Goal: Complete application form: Complete application form

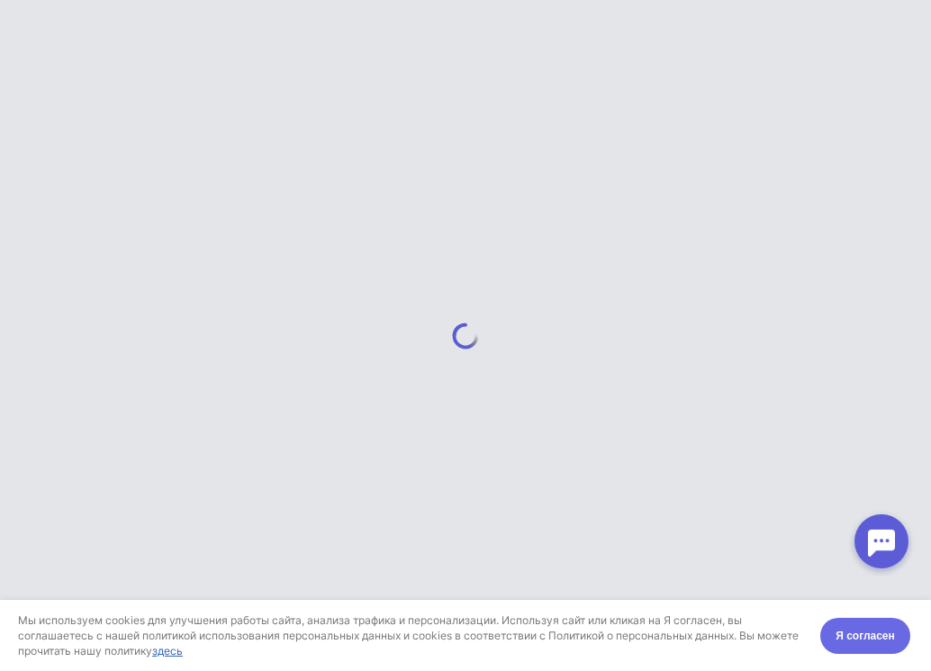
click at [858, 644] on span "Я согласен" at bounding box center [865, 636] width 59 height 18
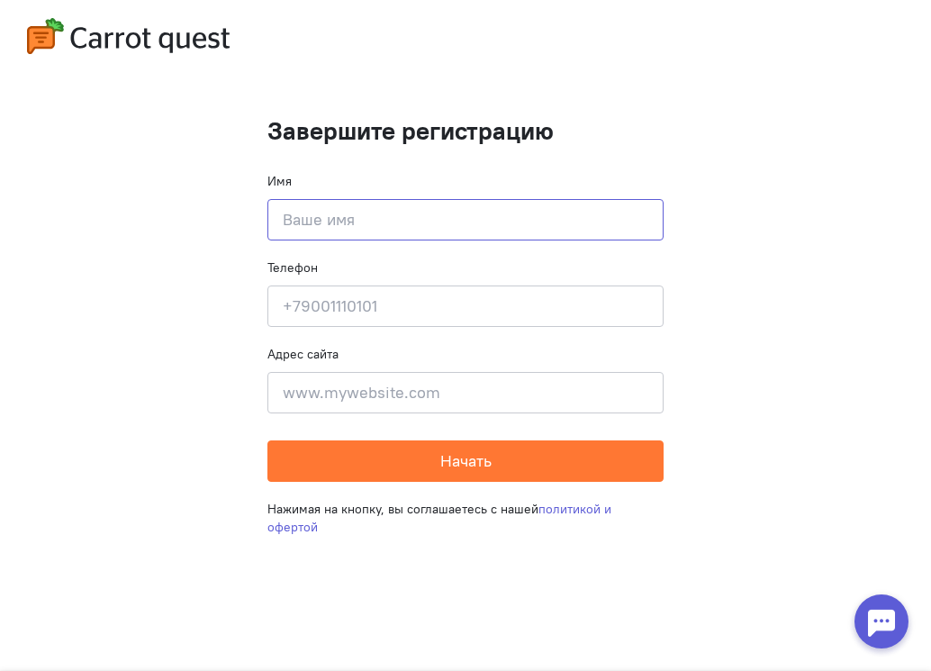
click at [448, 213] on input at bounding box center [465, 219] width 396 height 41
click at [383, 230] on input at bounding box center [465, 219] width 396 height 41
type input "[PERSON_NAME]"
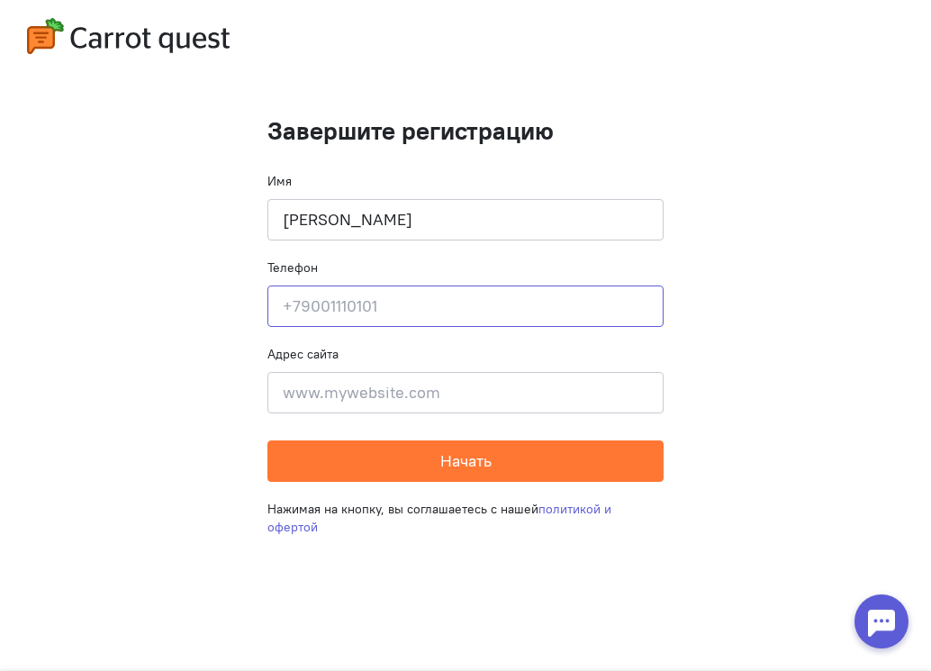
click at [418, 310] on input at bounding box center [465, 306] width 396 height 41
type input "31629995031"
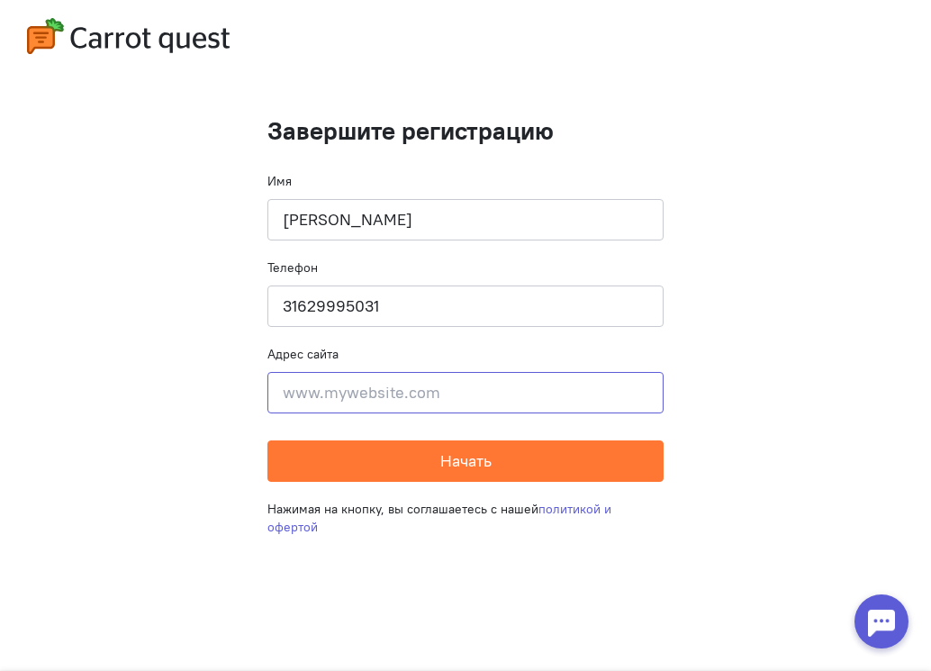
click at [490, 395] on input at bounding box center [465, 392] width 396 height 41
type input "[EMAIL_ADDRESS][DOMAIN_NAME]"
click at [267, 440] on button "Начать" at bounding box center [465, 460] width 396 height 41
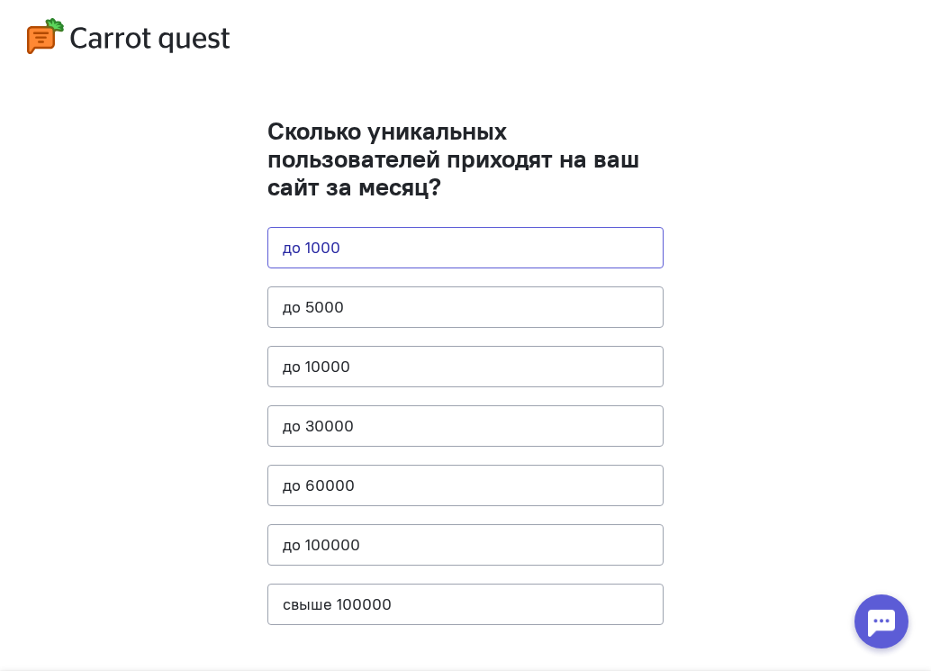
click at [387, 245] on button "до 1000" at bounding box center [465, 247] width 396 height 41
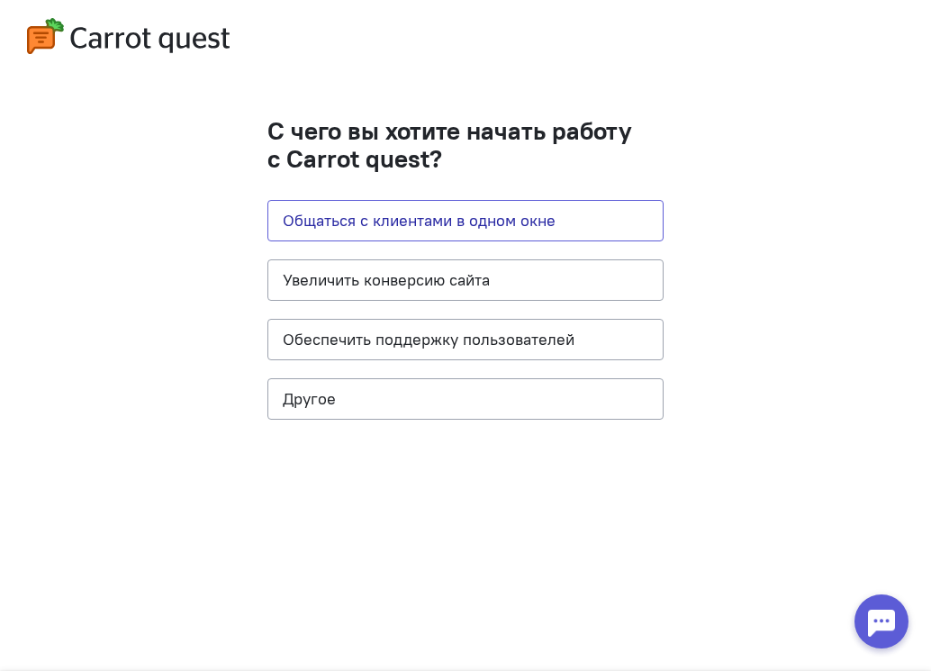
click at [538, 205] on button "Общаться с клиентами в одном окне" at bounding box center [465, 220] width 396 height 41
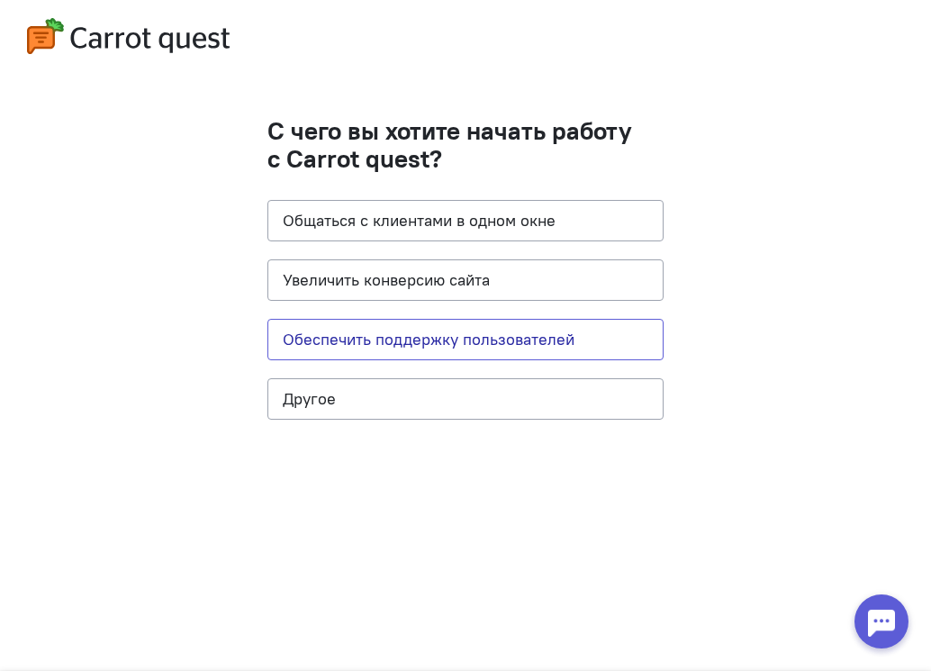
click at [509, 345] on button "Обеспечить поддержку пользователей" at bounding box center [465, 339] width 396 height 41
click at [603, 400] on button "Другое" at bounding box center [465, 398] width 396 height 41
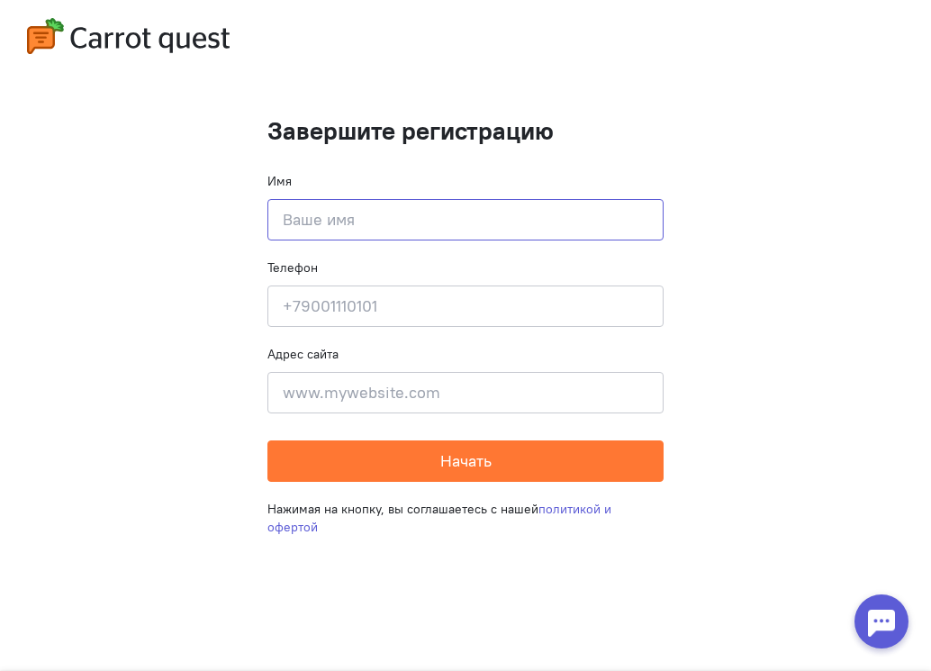
click at [487, 218] on input at bounding box center [465, 219] width 396 height 41
